Goal: Ask a question: Seek information or help from site administrators or community

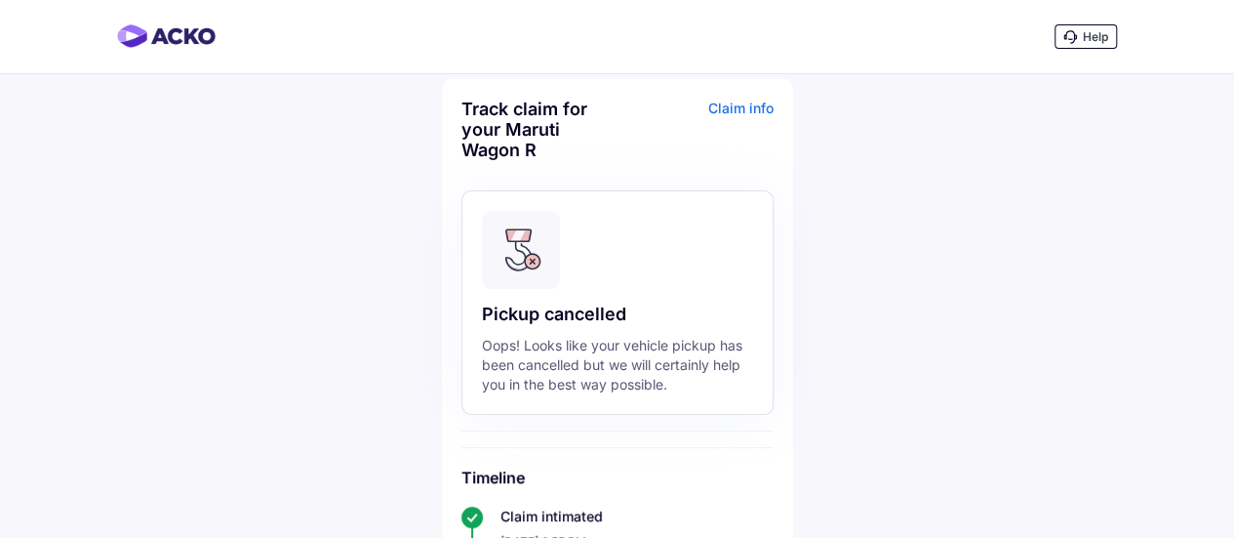
click at [1087, 45] on div "Help" at bounding box center [1086, 36] width 62 height 24
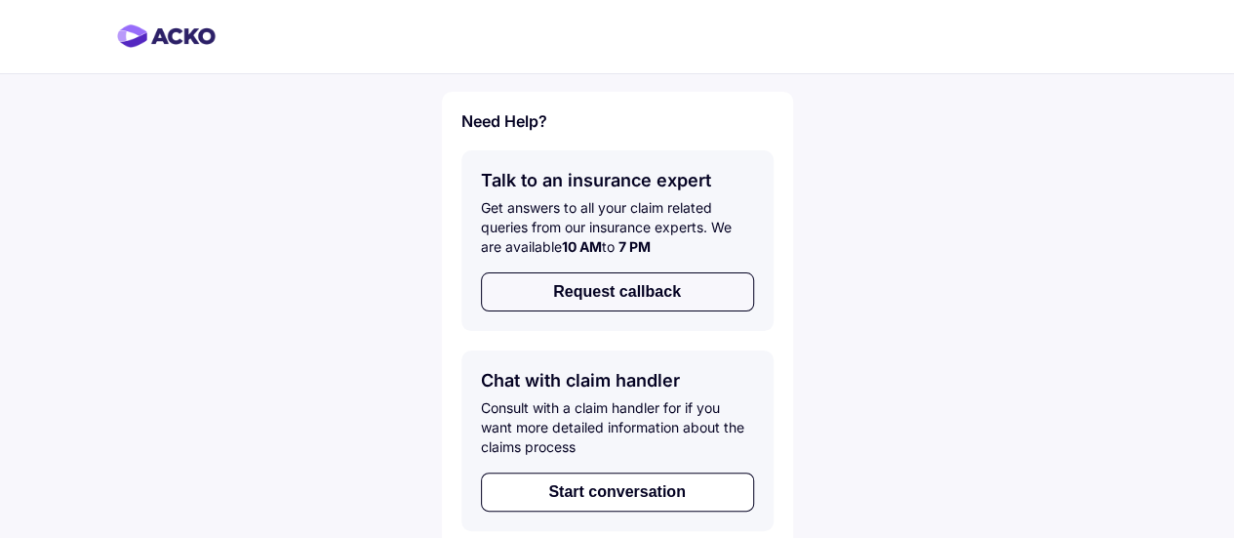
click at [646, 303] on button "Request callback" at bounding box center [617, 291] width 273 height 39
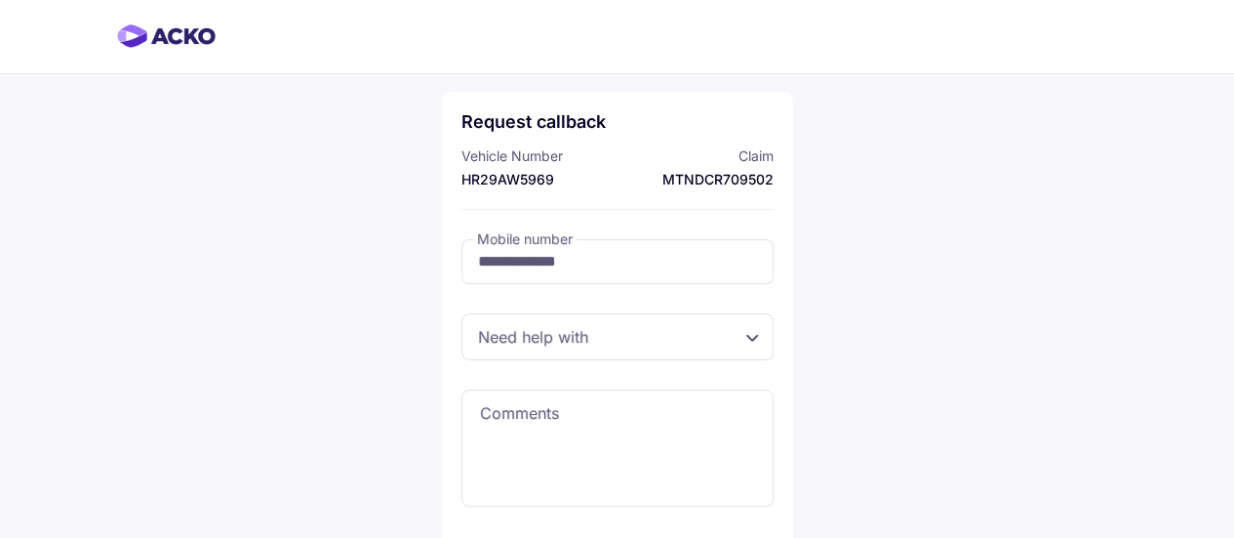
click at [691, 335] on div at bounding box center [617, 336] width 312 height 47
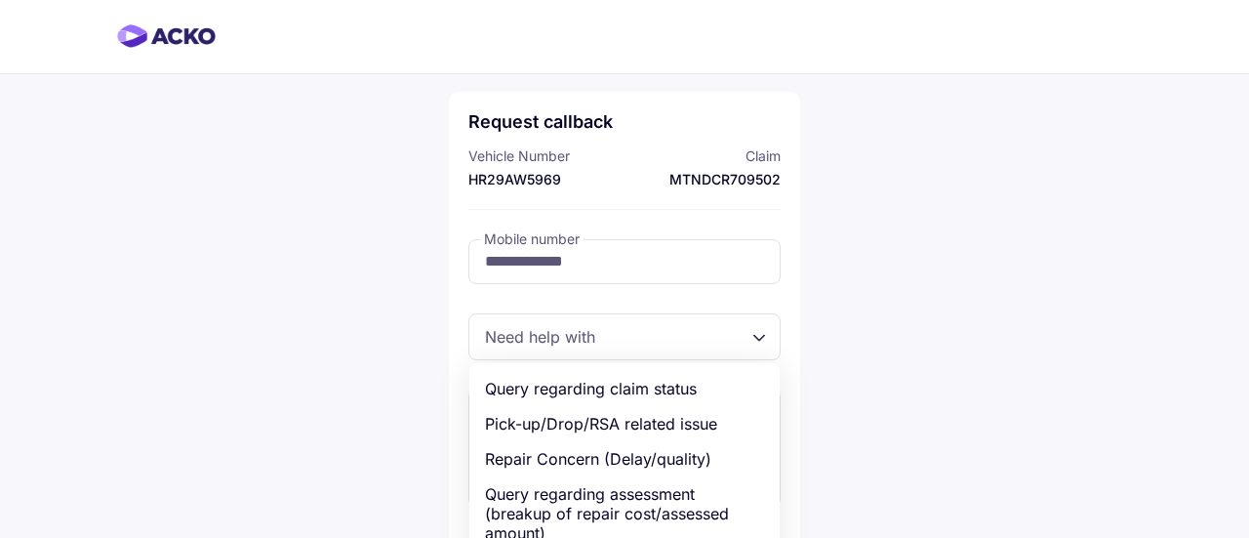
click at [242, 308] on div "**********" at bounding box center [624, 476] width 1249 height 952
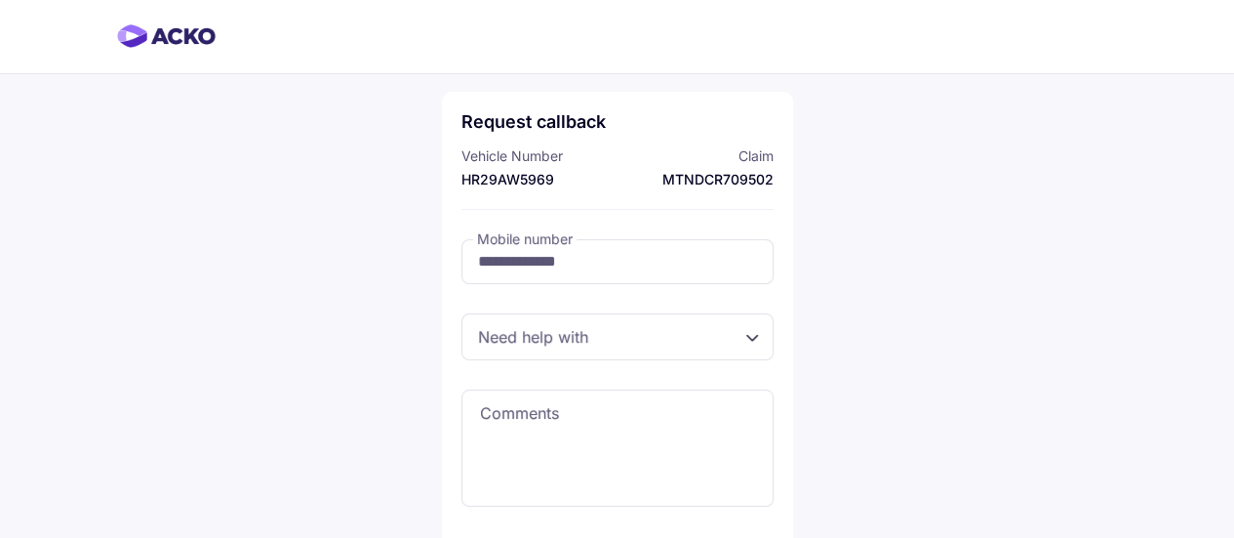
click at [531, 338] on div at bounding box center [617, 336] width 312 height 47
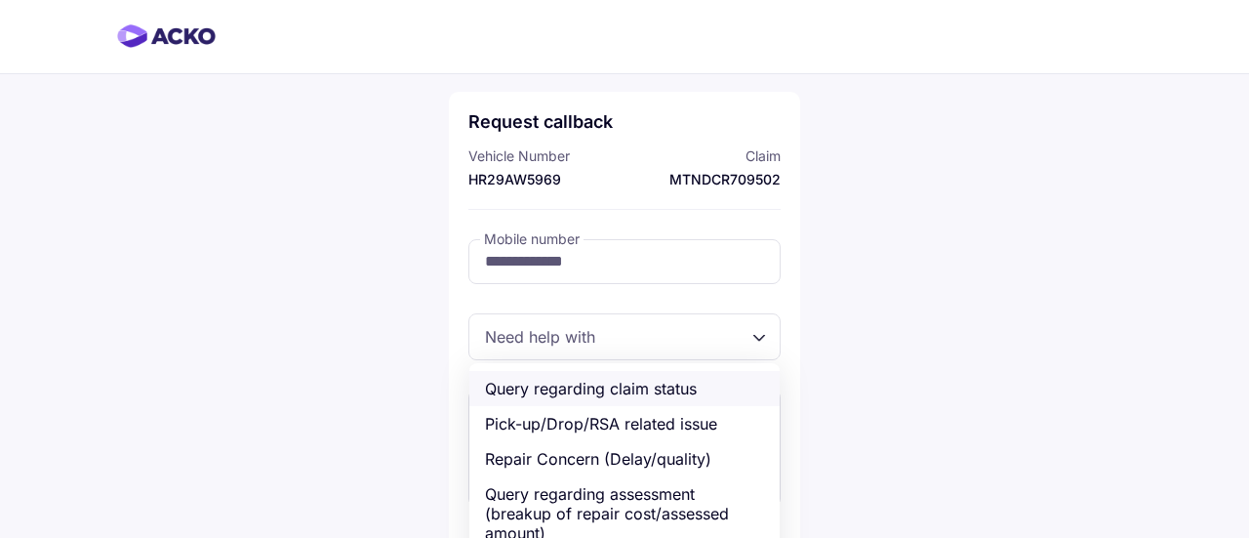
click at [594, 391] on div "Query regarding claim status" at bounding box center [624, 388] width 310 height 35
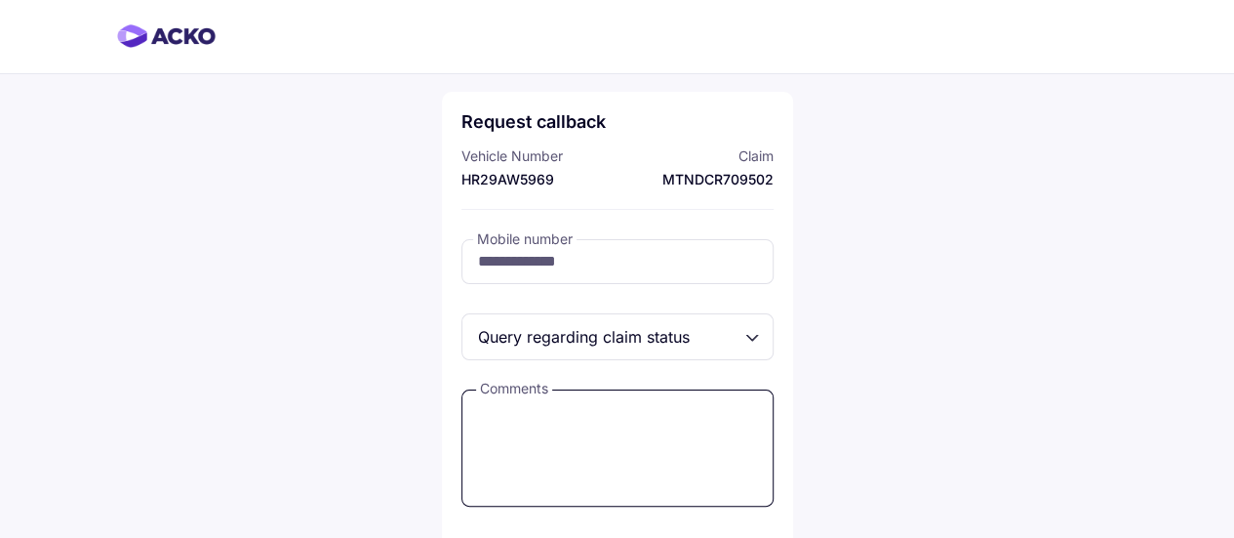
click at [645, 428] on textarea at bounding box center [617, 447] width 312 height 117
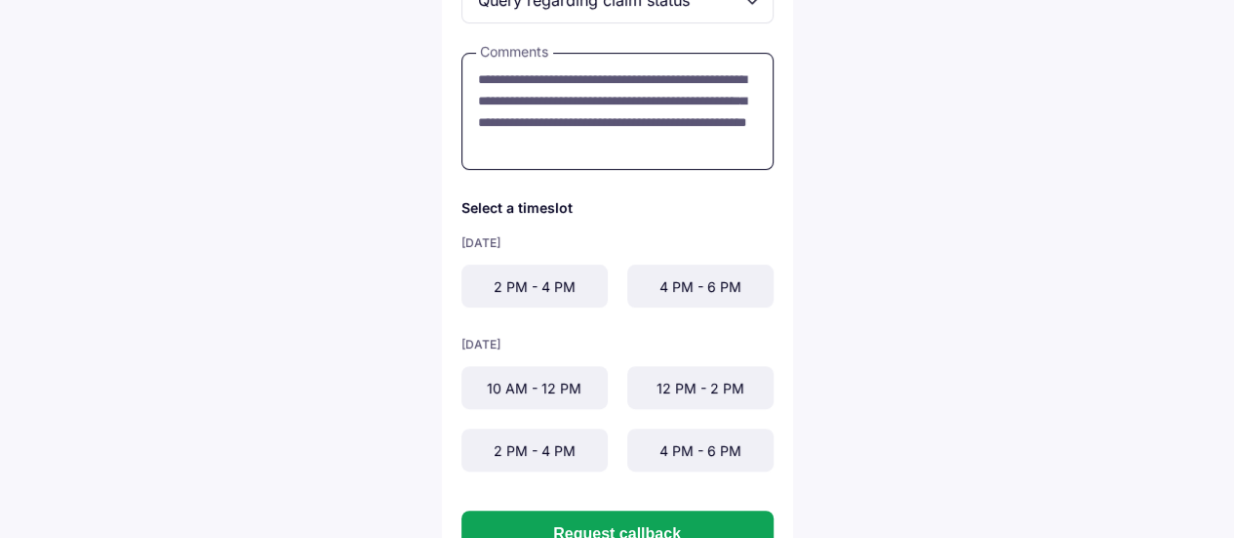
scroll to position [340, 0]
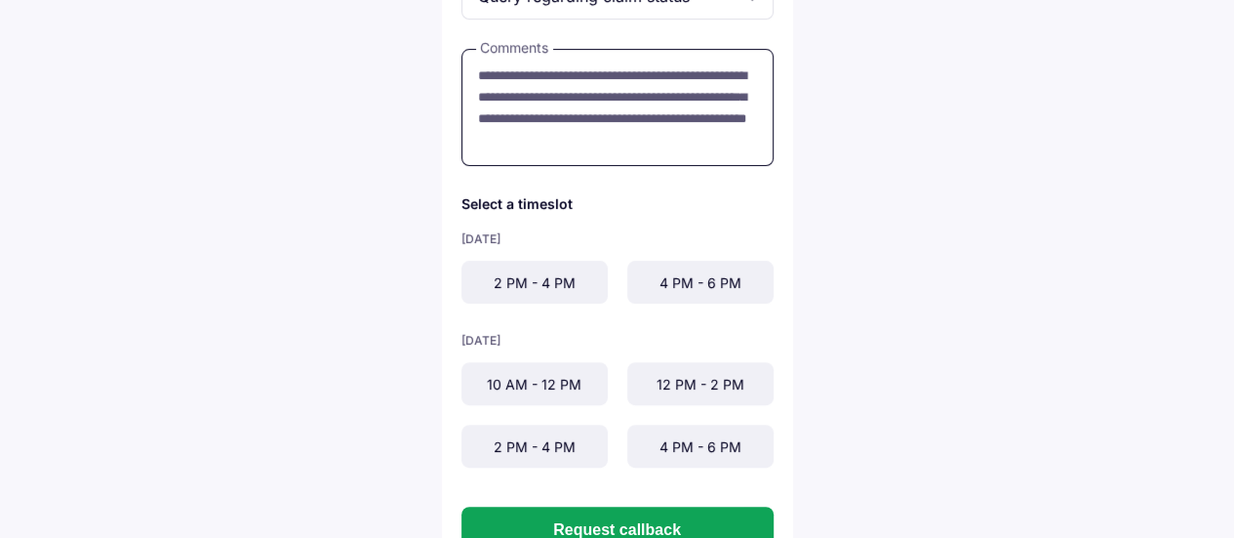
type textarea "**********"
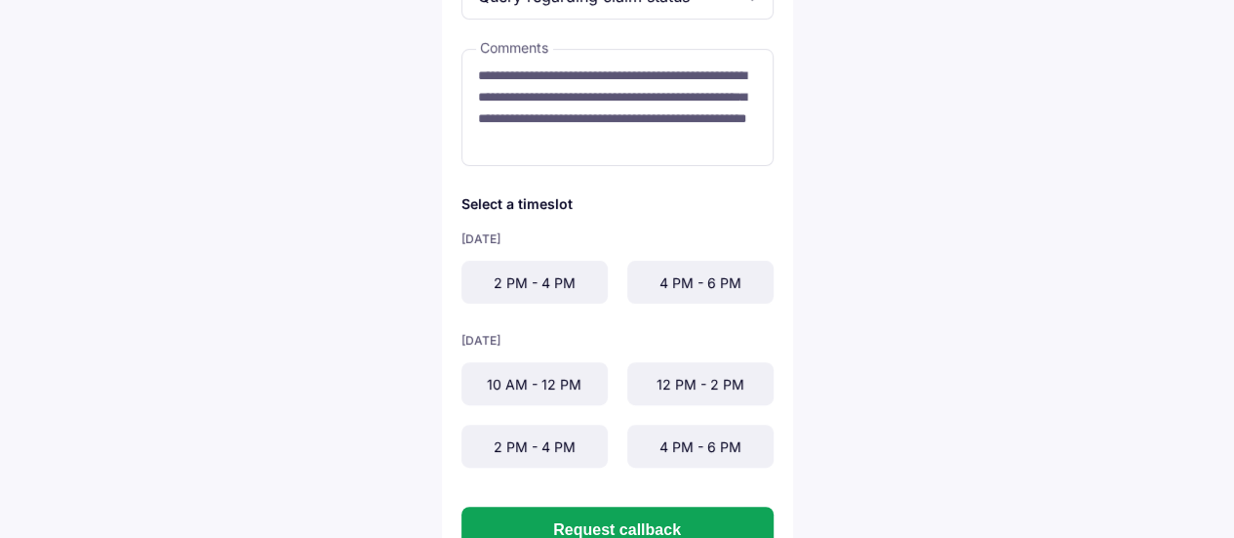
click at [526, 278] on div "2 PM - 4 PM" at bounding box center [534, 281] width 146 height 43
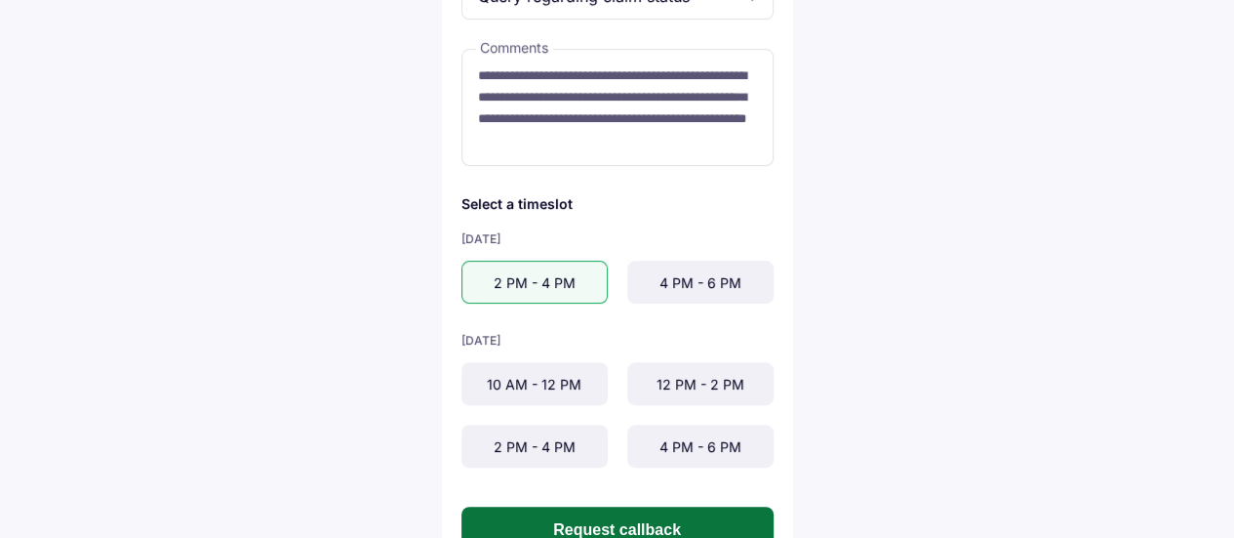
click at [633, 522] on button "Request callback" at bounding box center [617, 529] width 312 height 47
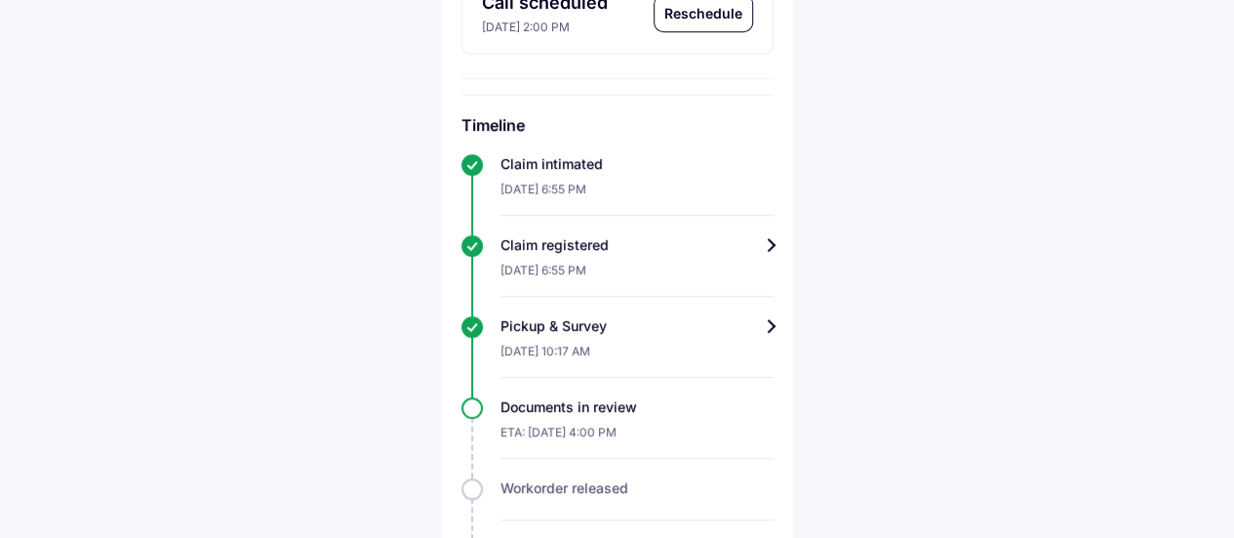
scroll to position [470, 0]
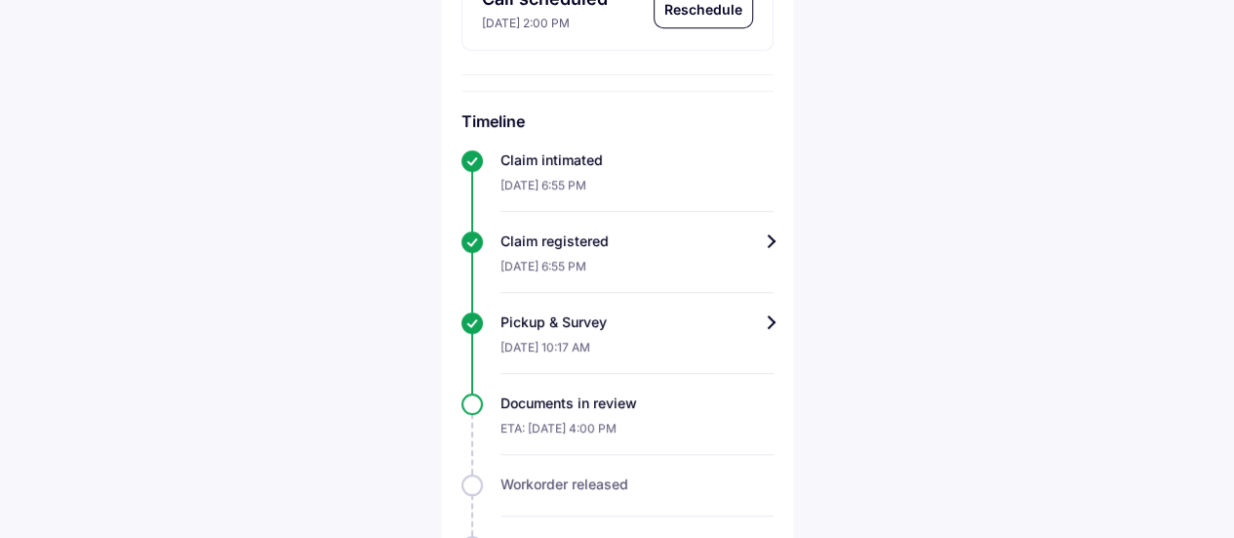
click at [536, 413] on div "ETA: [DATE] 4:00 PM" at bounding box center [636, 434] width 273 height 42
click at [655, 319] on div "Pickup & Survey" at bounding box center [636, 322] width 273 height 20
